Goal: Obtain resource: Obtain resource

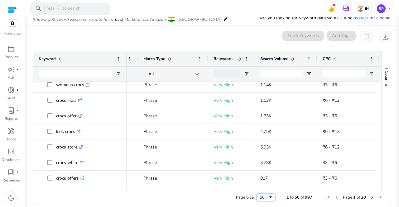
click at [268, 197] on span "Page Size" at bounding box center [270, 197] width 5 height 5
click at [369, 198] on span "Next Page" at bounding box center [371, 197] width 5 height 5
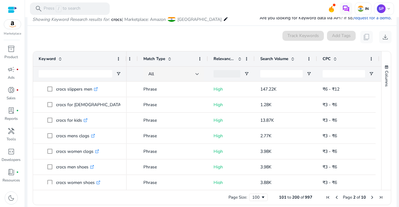
click at [369, 198] on span "Next Page" at bounding box center [371, 197] width 5 height 5
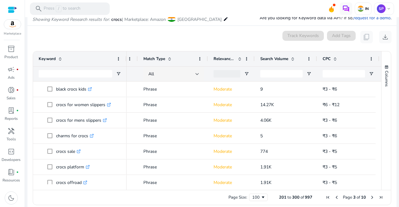
click at [369, 198] on span "Next Page" at bounding box center [371, 197] width 5 height 5
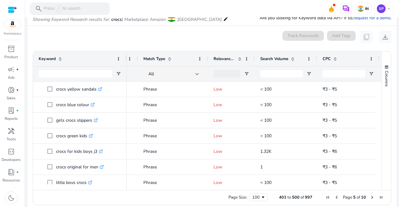
click at [369, 198] on span "Next Page" at bounding box center [371, 197] width 5 height 5
click at [334, 199] on span "Previous Page" at bounding box center [336, 197] width 5 height 5
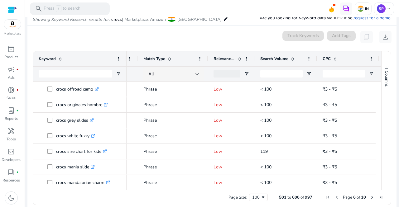
click at [334, 199] on span "Previous Page" at bounding box center [336, 197] width 5 height 5
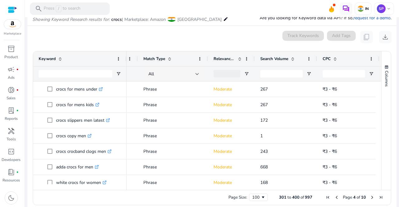
click at [334, 199] on span "Previous Page" at bounding box center [336, 197] width 5 height 5
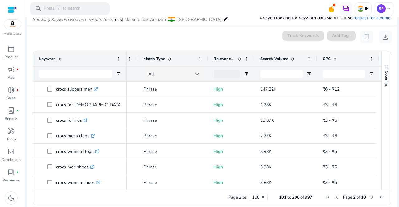
click at [334, 199] on span "Previous Page" at bounding box center [336, 197] width 5 height 5
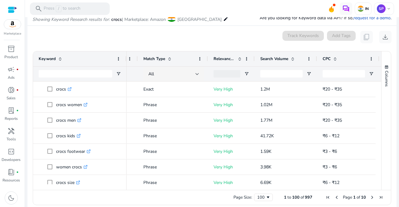
click at [334, 199] on span "Previous Page" at bounding box center [336, 197] width 5 height 5
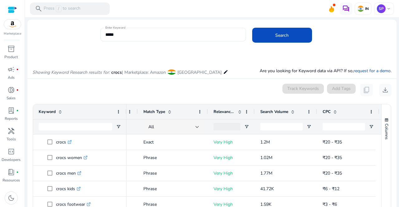
click at [133, 37] on input "*****" at bounding box center [173, 34] width 136 height 7
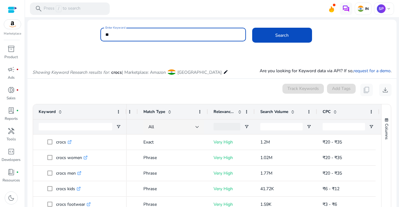
type input "*"
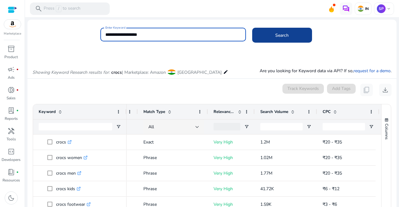
click at [271, 38] on span at bounding box center [282, 35] width 60 height 15
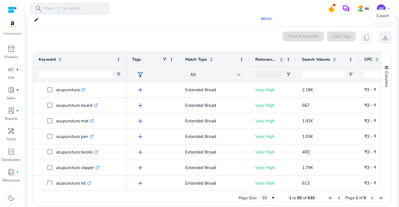
click at [382, 35] on span "download" at bounding box center [384, 37] width 7 height 7
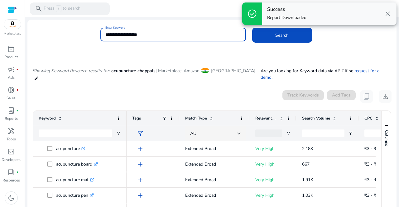
click at [155, 36] on input "**********" at bounding box center [173, 34] width 136 height 7
type input "*"
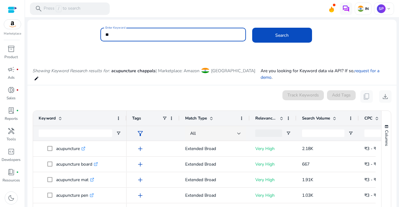
type input "*"
